Goal: Task Accomplishment & Management: Use online tool/utility

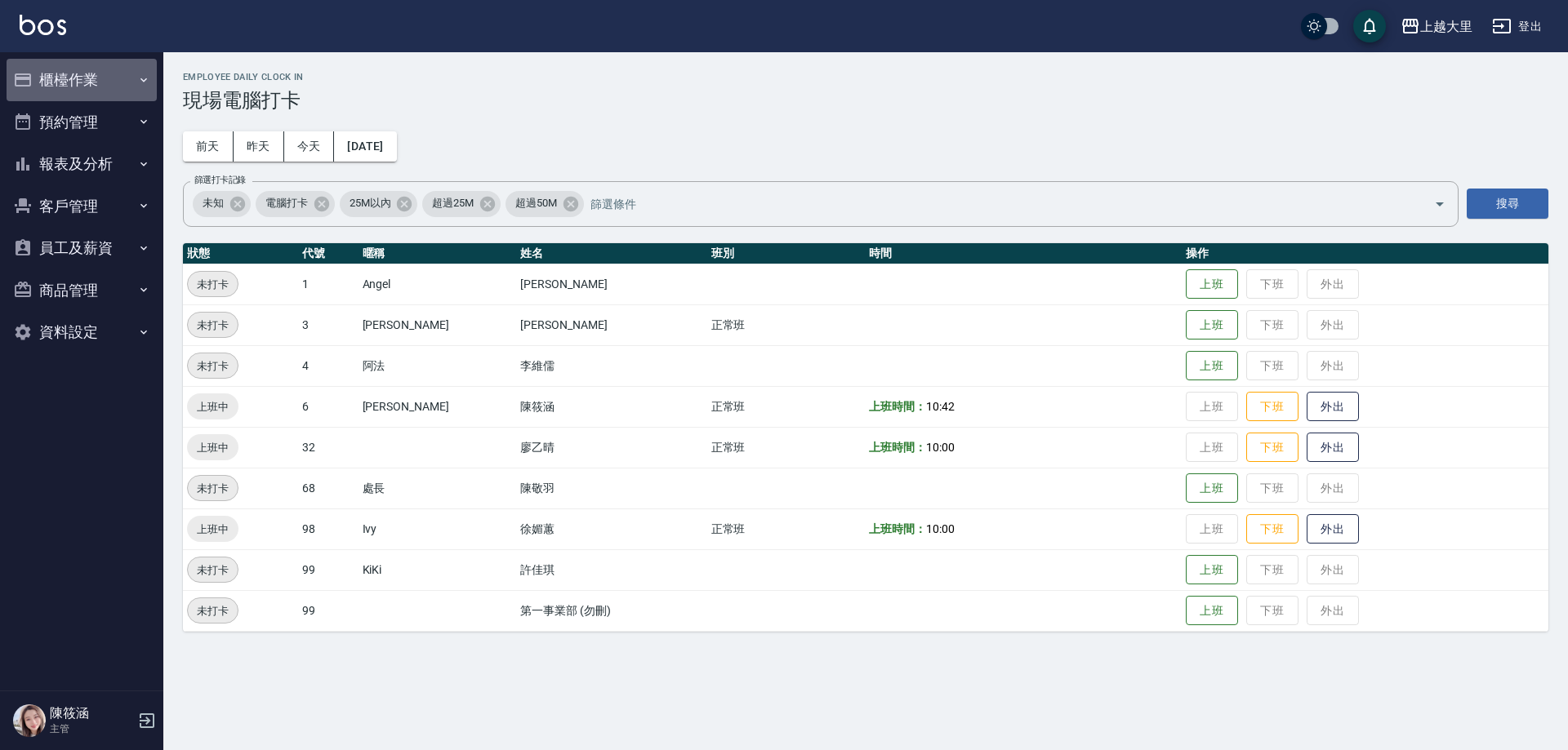
click at [125, 83] on button "櫃檯作業" at bounding box center [81, 79] width 150 height 42
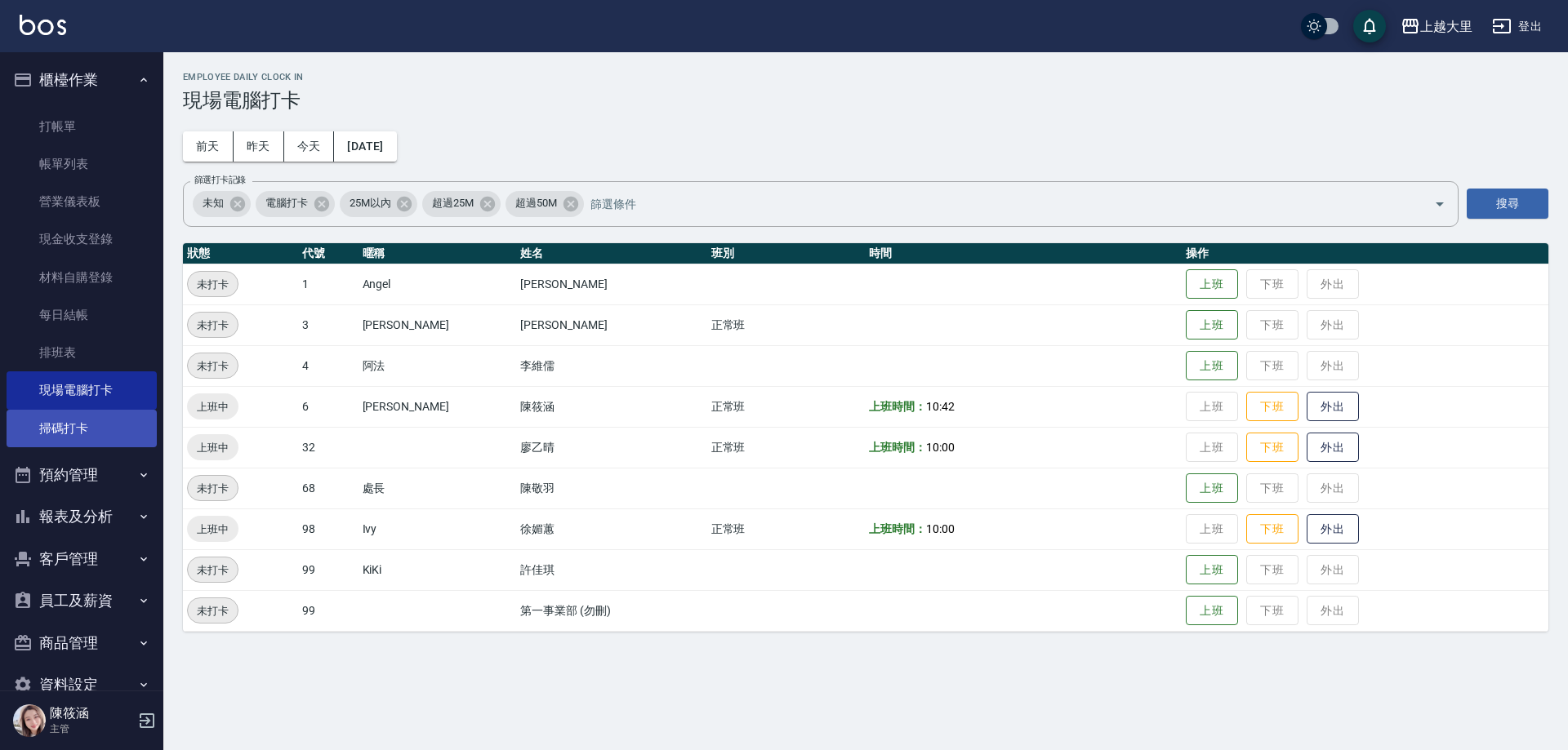
click at [107, 410] on link "掃碼打卡" at bounding box center [81, 429] width 150 height 37
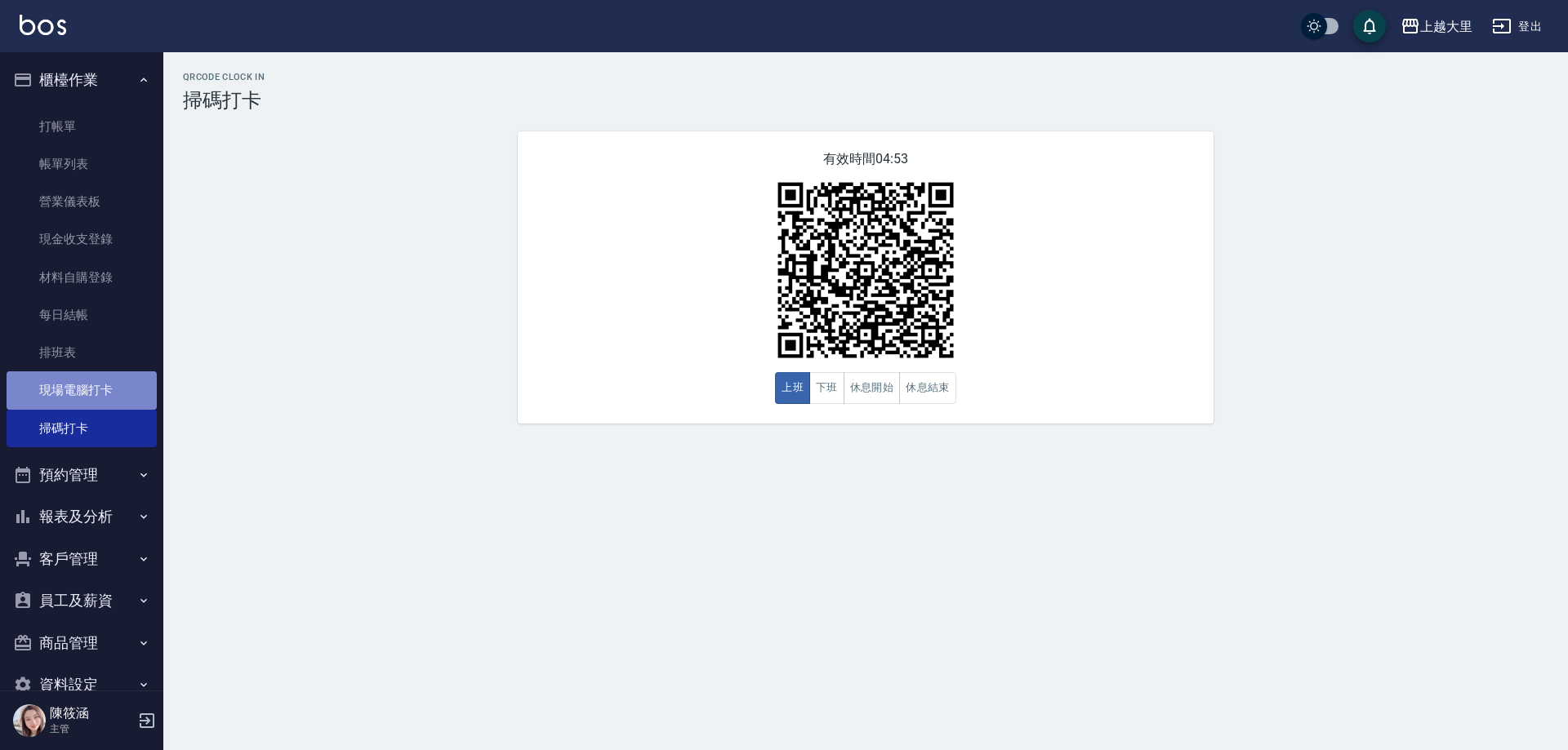
click at [94, 382] on link "現場電腦打卡" at bounding box center [81, 390] width 150 height 37
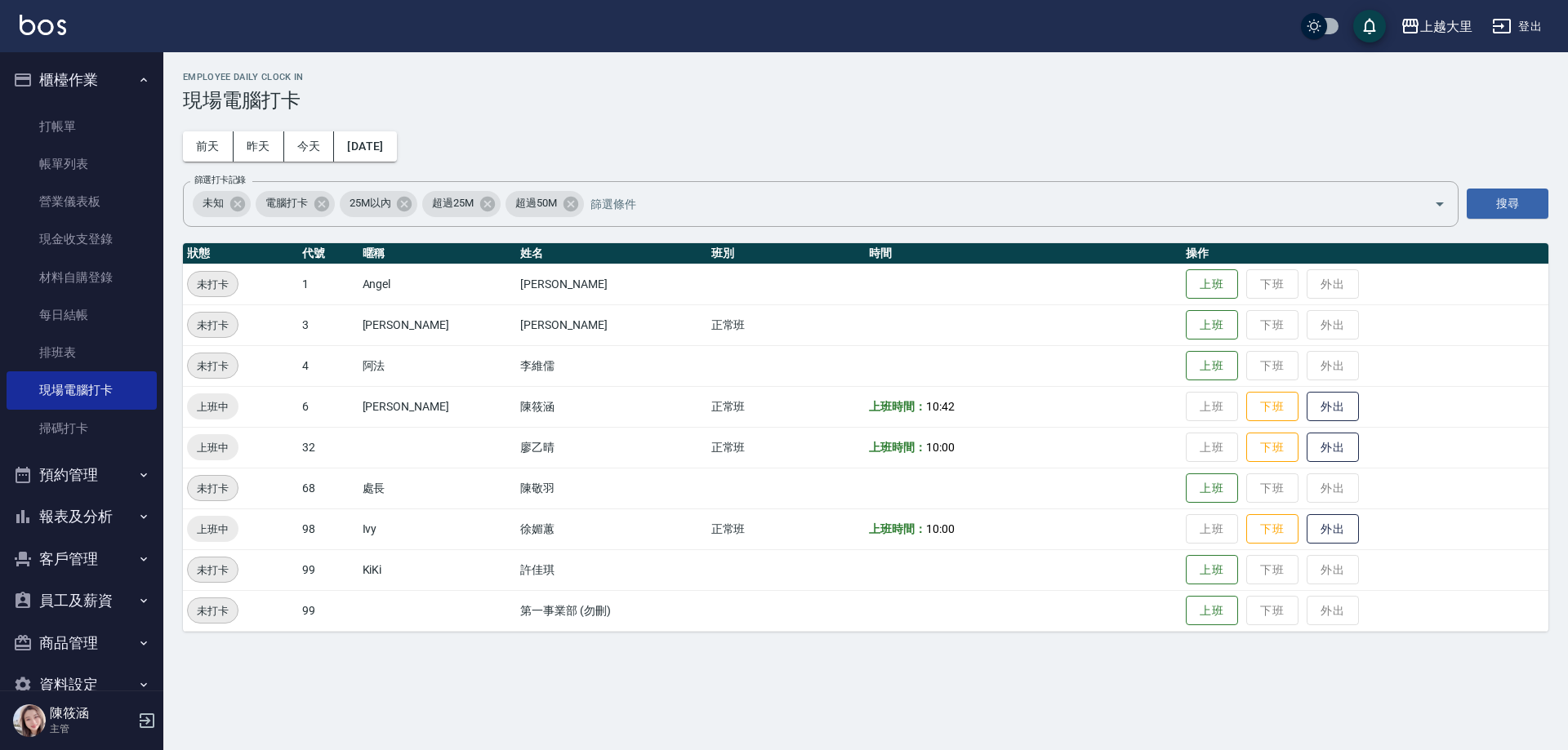
click at [94, 516] on button "報表及分析" at bounding box center [81, 517] width 150 height 42
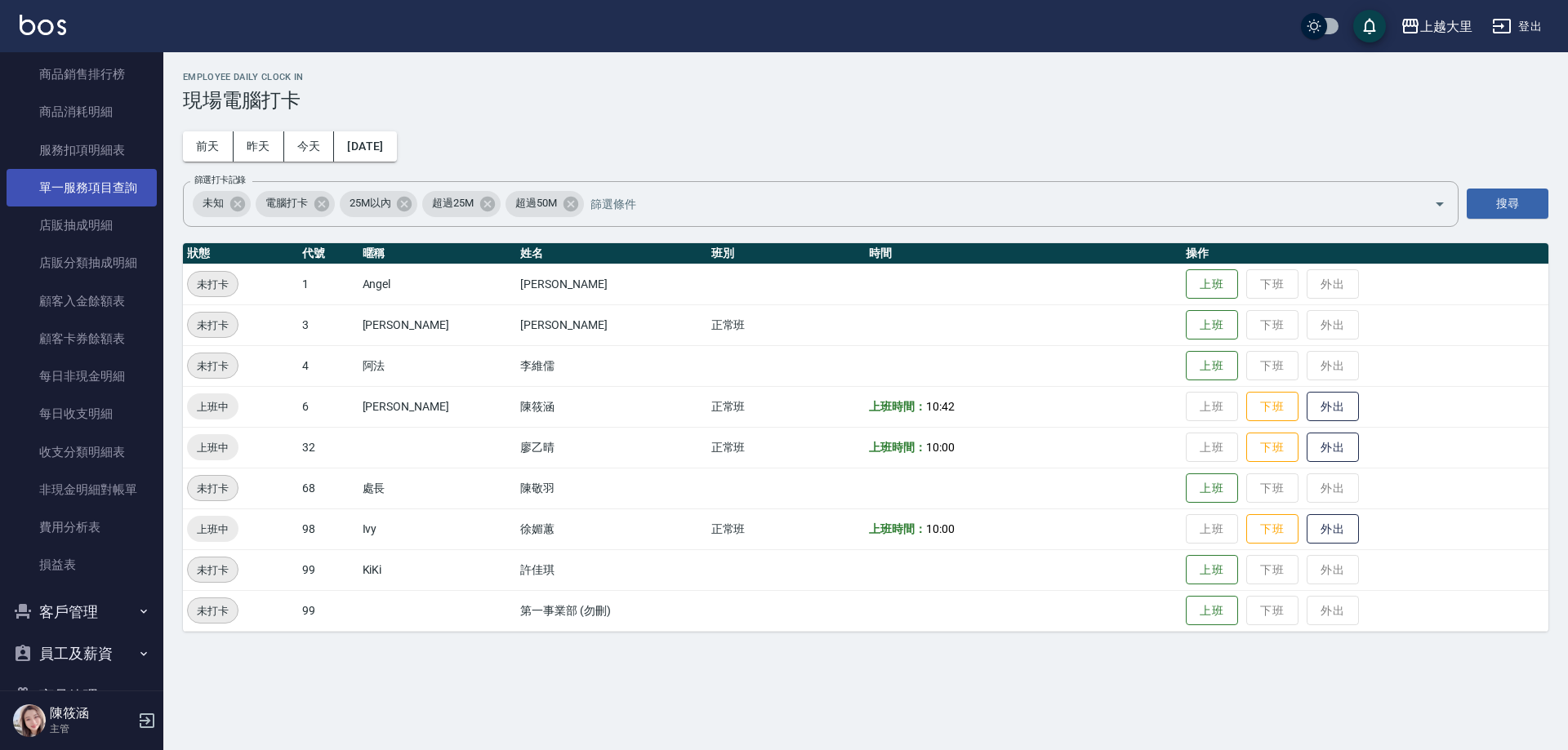
scroll to position [1068, 0]
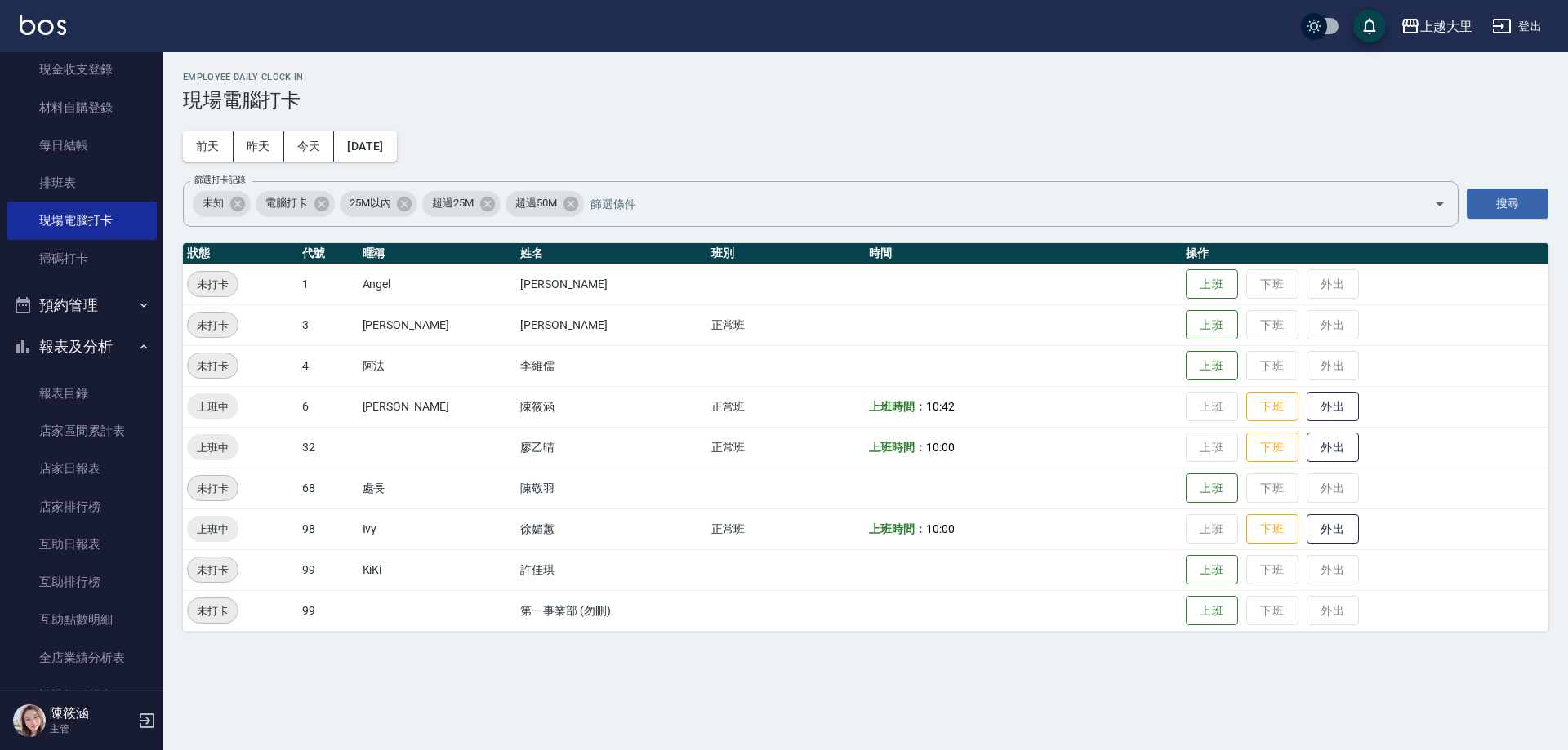
click at [112, 351] on button "報表及分析" at bounding box center [81, 347] width 150 height 42
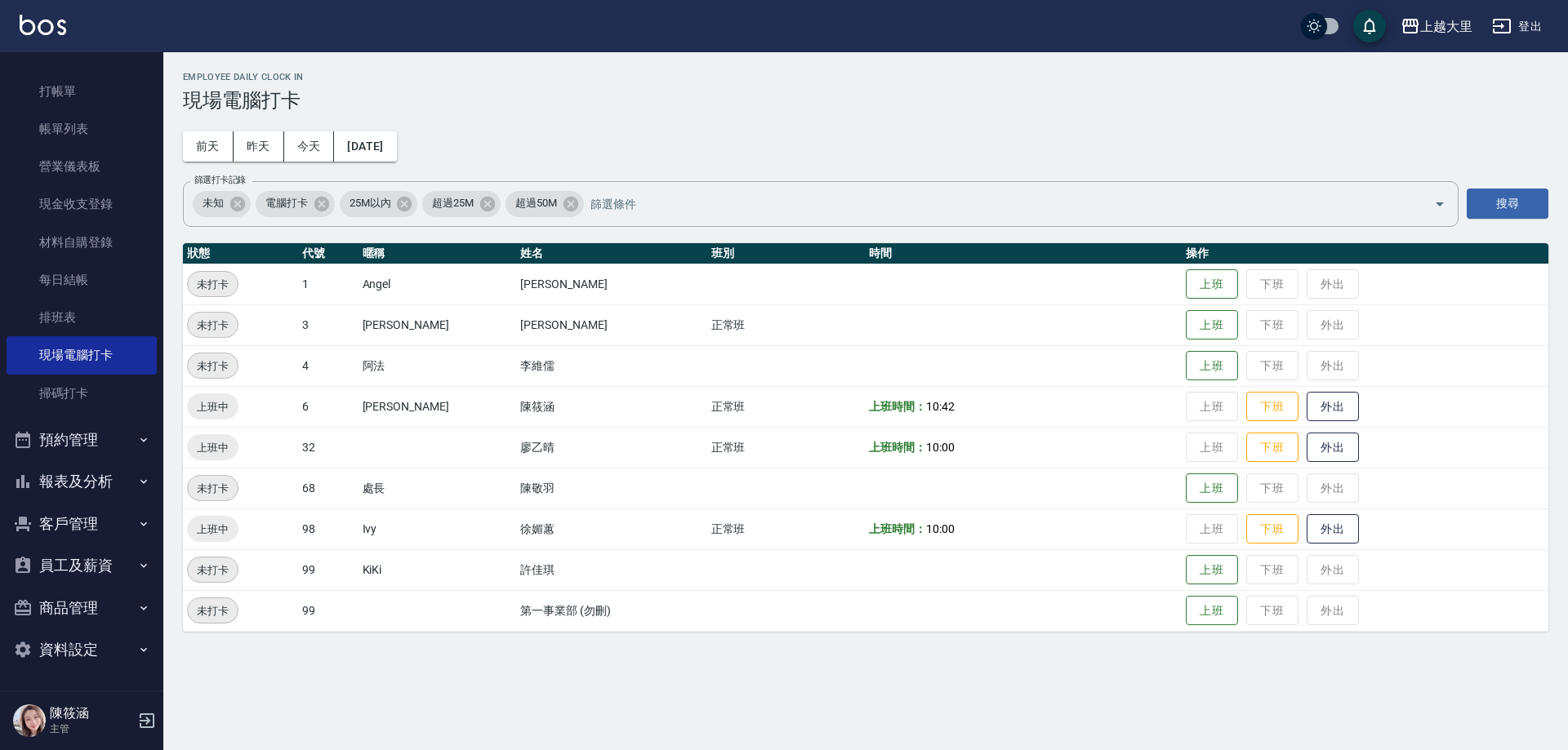
scroll to position [35, 0]
